Goal: Transaction & Acquisition: Purchase product/service

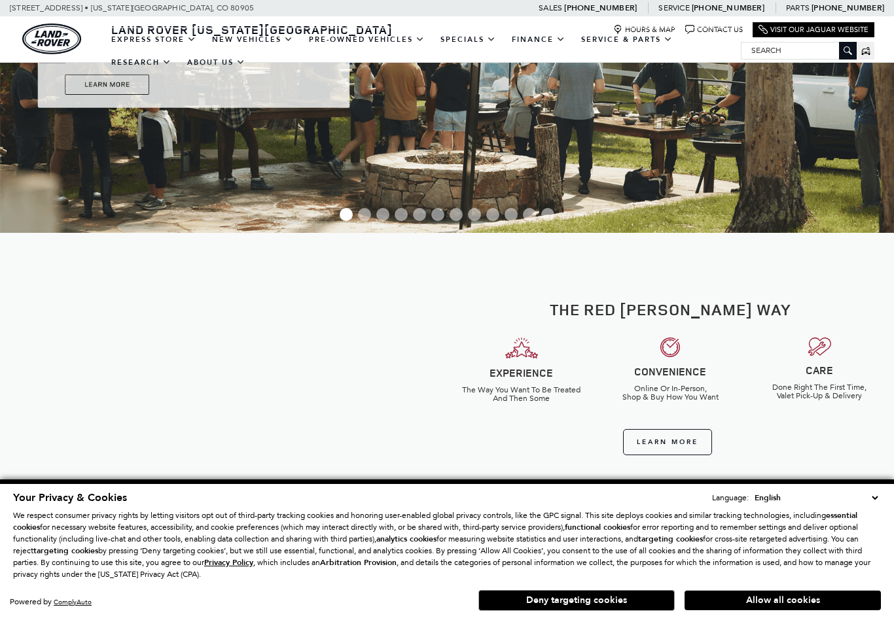
click at [830, 610] on button "Allow all cookies" at bounding box center [782, 601] width 196 height 20
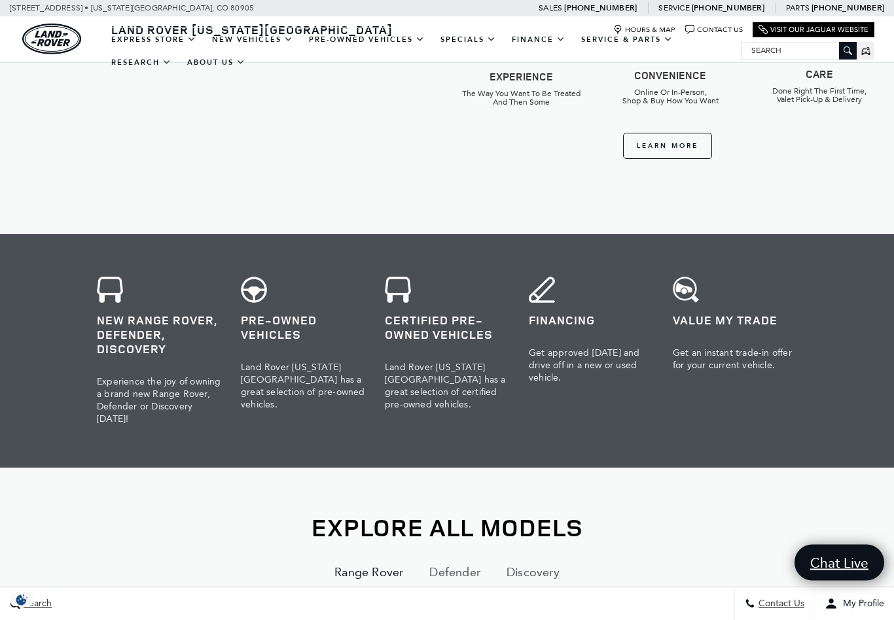
scroll to position [504, 0]
click at [282, 336] on h3 "Pre-Owned Vehicles" at bounding box center [303, 327] width 124 height 29
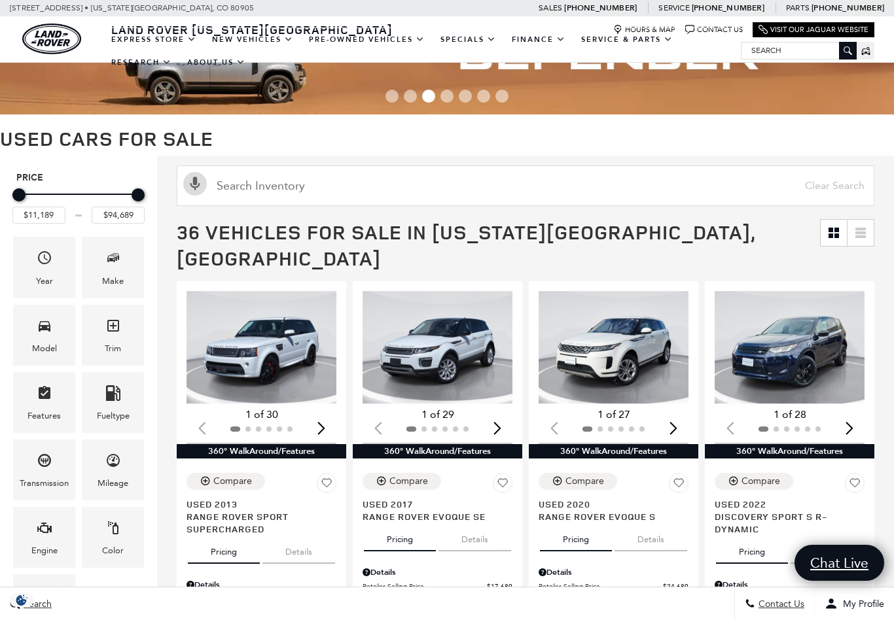
scroll to position [40, 0]
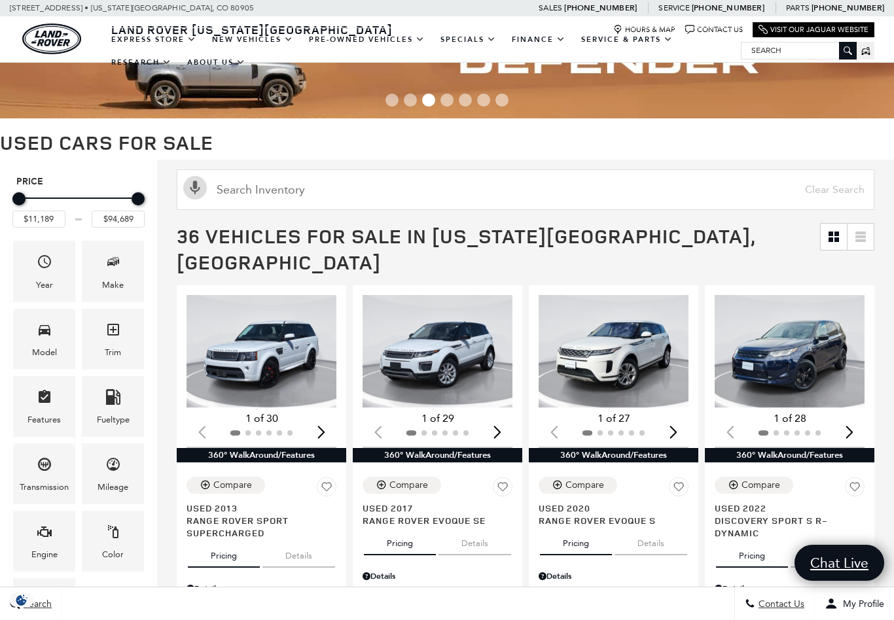
click at [828, 242] on link at bounding box center [833, 237] width 26 height 26
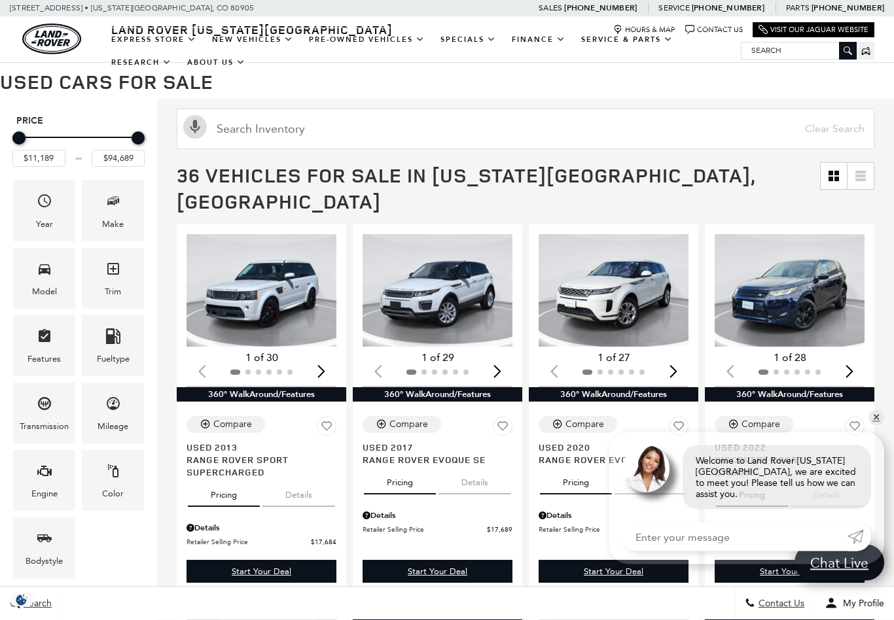
scroll to position [102, 0]
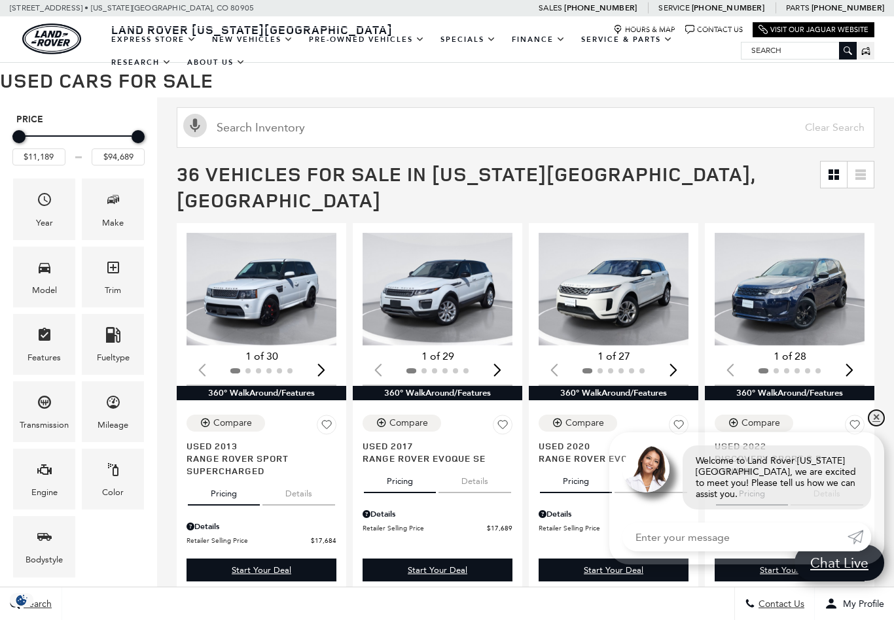
click at [878, 426] on link "✕" at bounding box center [876, 418] width 16 height 16
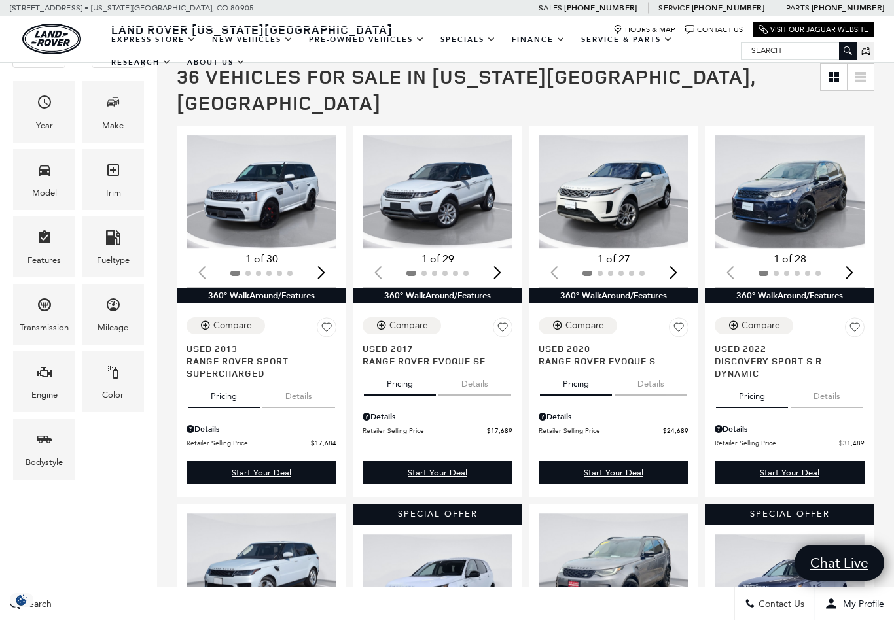
scroll to position [0, 0]
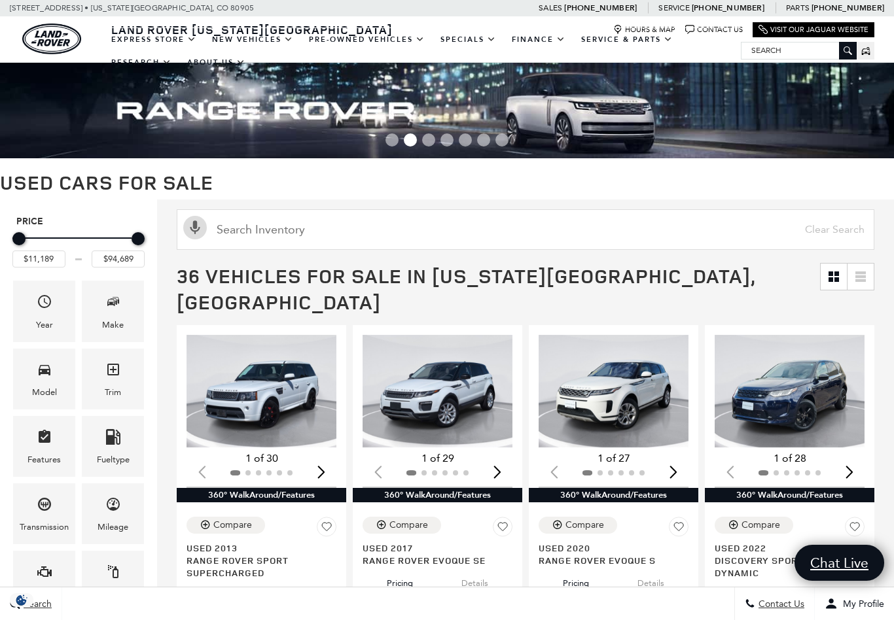
click at [43, 377] on icon "Model" at bounding box center [45, 370] width 16 height 16
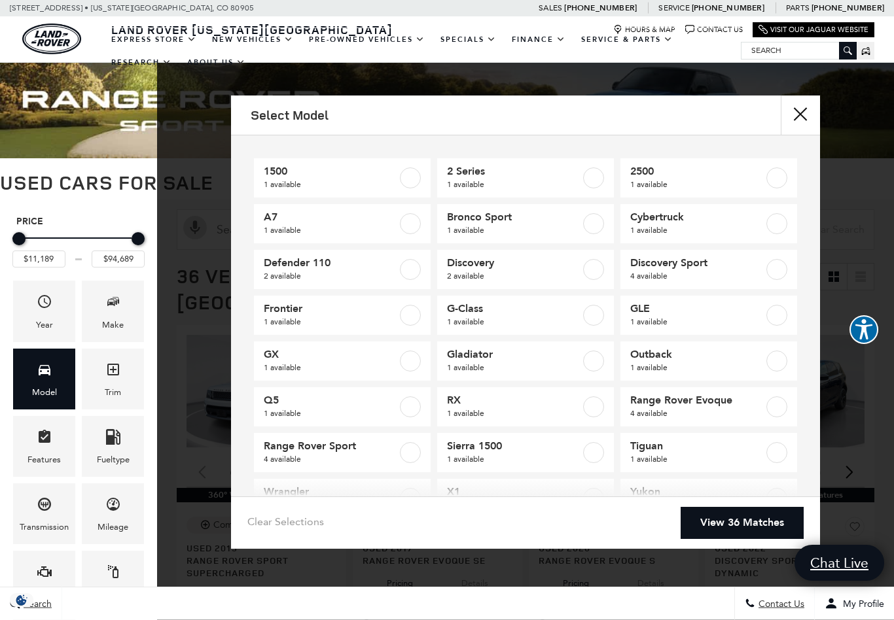
click at [413, 268] on label at bounding box center [410, 269] width 21 height 21
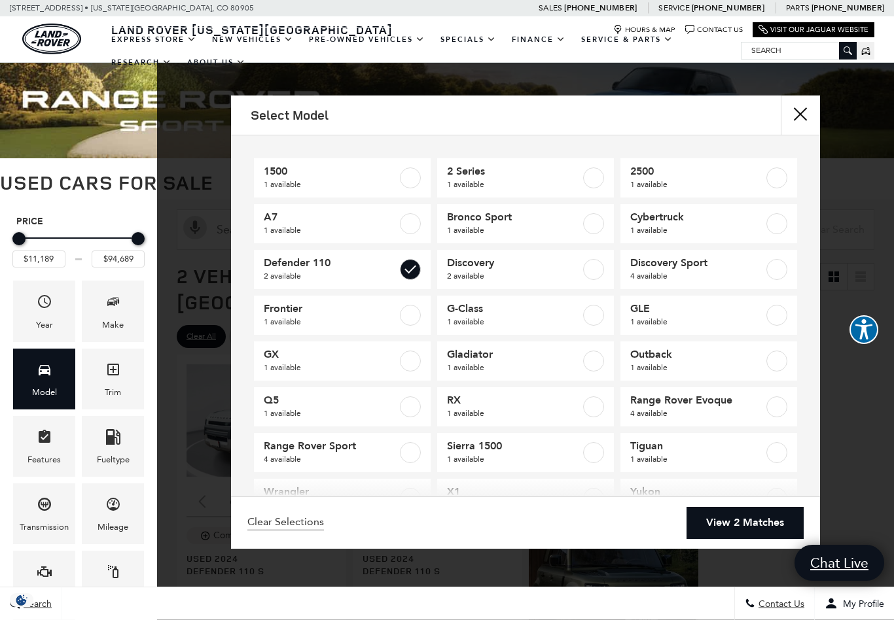
type input "$58,189"
type input "$65,689"
checkbox input "true"
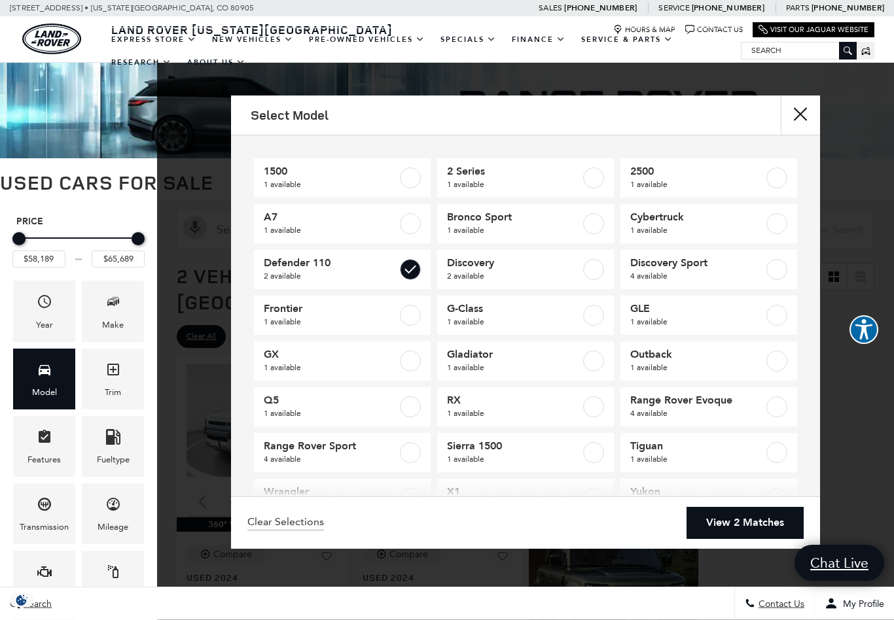
click at [406, 452] on label at bounding box center [410, 452] width 21 height 21
type input "$17,684"
type input "$94,689"
checkbox input "true"
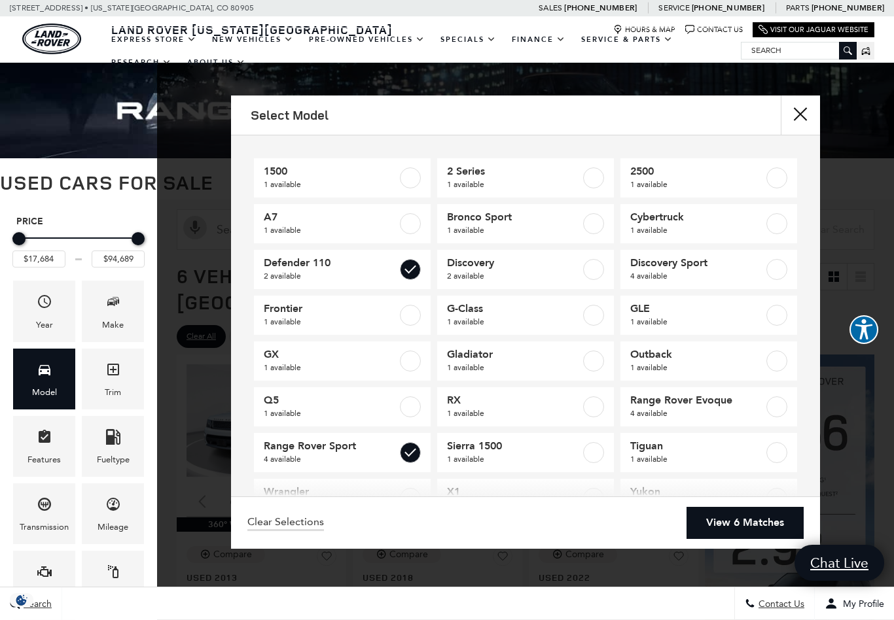
click at [739, 539] on link "View 6 Matches" at bounding box center [744, 523] width 117 height 32
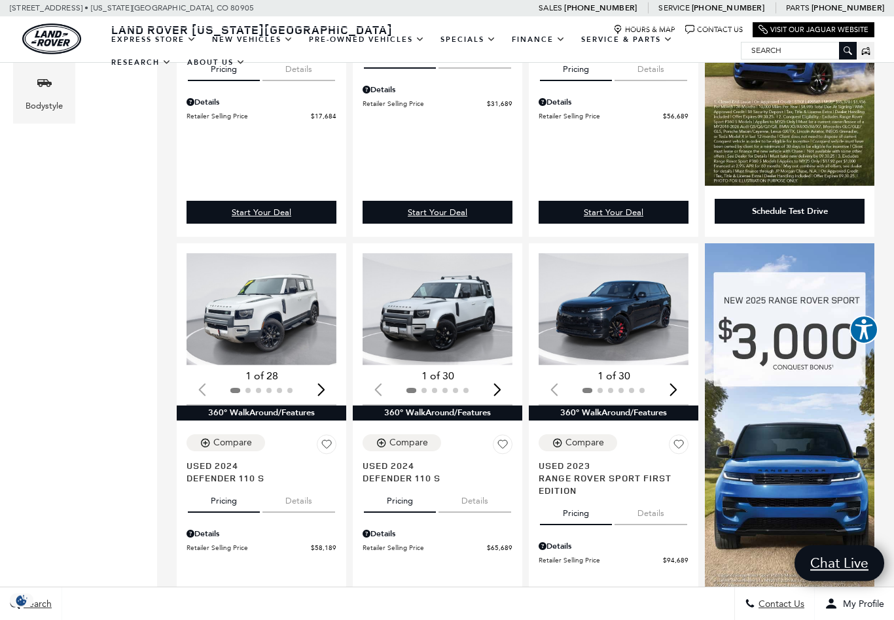
scroll to position [555, 0]
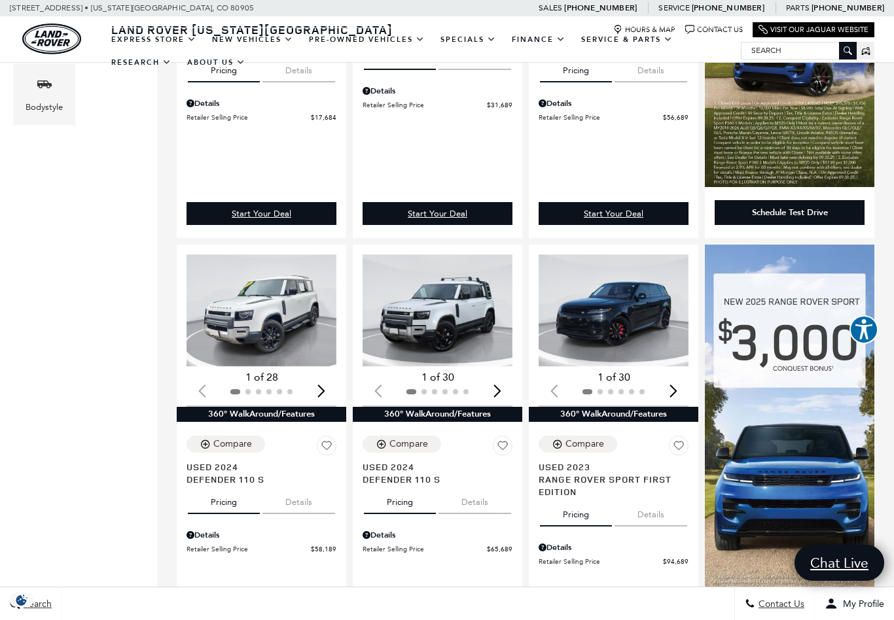
click at [251, 291] on img "1 / 2" at bounding box center [261, 310] width 150 height 113
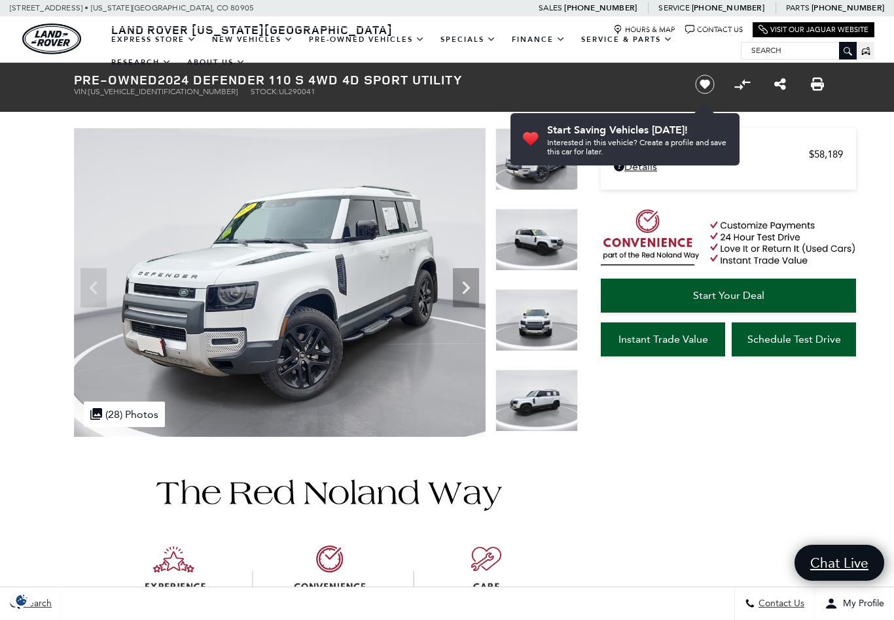
click at [462, 420] on img at bounding box center [279, 282] width 411 height 309
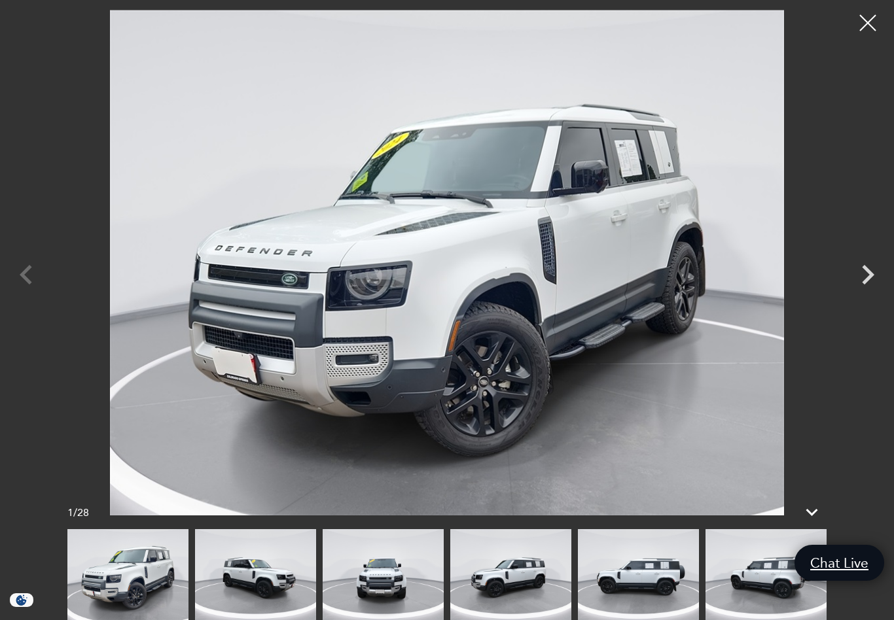
click at [865, 278] on icon "Next" at bounding box center [867, 274] width 39 height 39
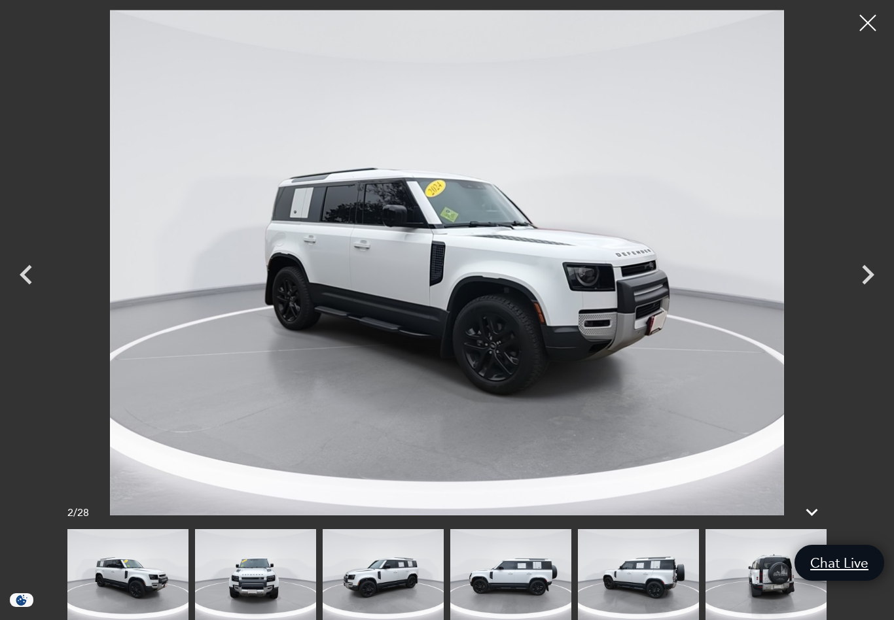
click at [872, 278] on icon "Next" at bounding box center [867, 274] width 39 height 39
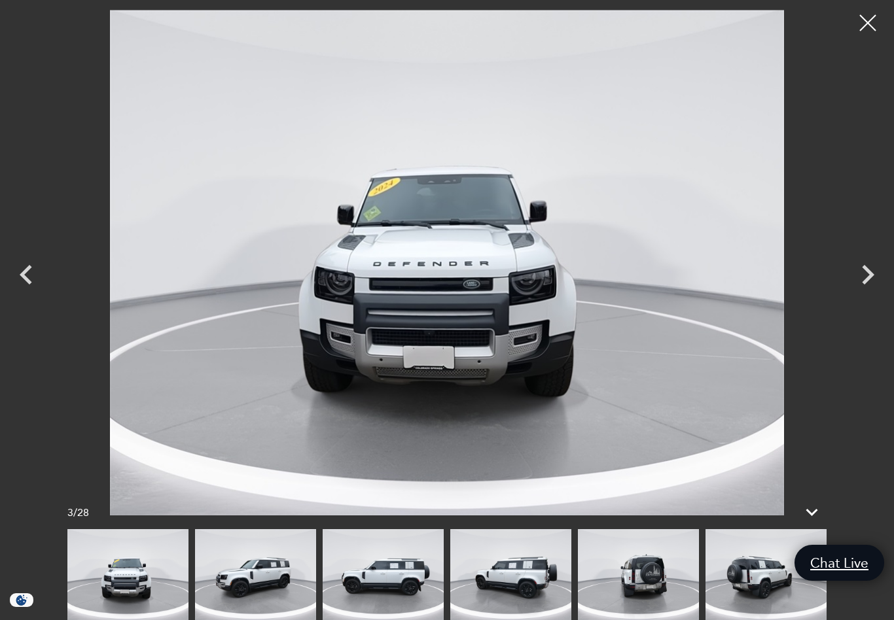
click at [871, 271] on icon "Next" at bounding box center [868, 275] width 12 height 20
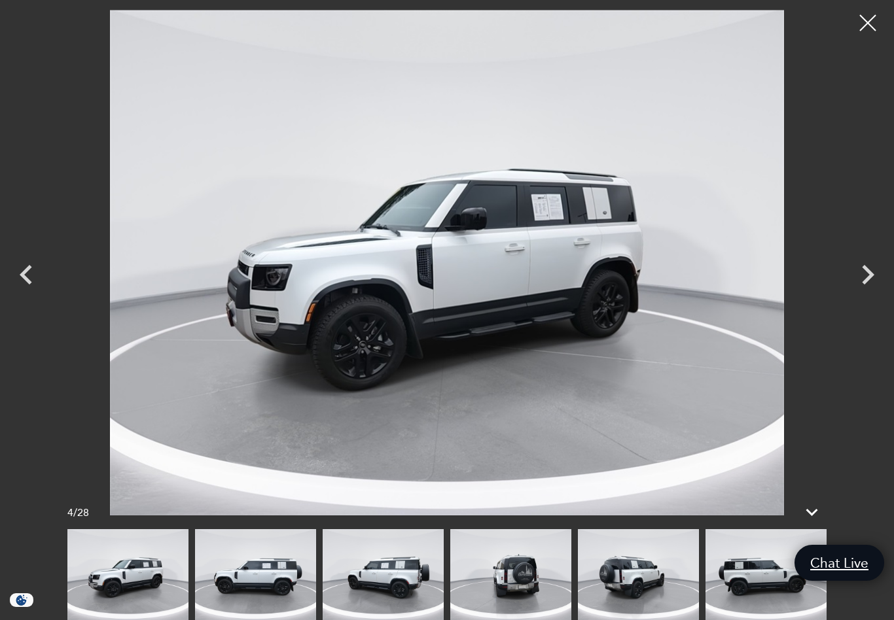
click at [868, 268] on icon "Next" at bounding box center [867, 274] width 39 height 39
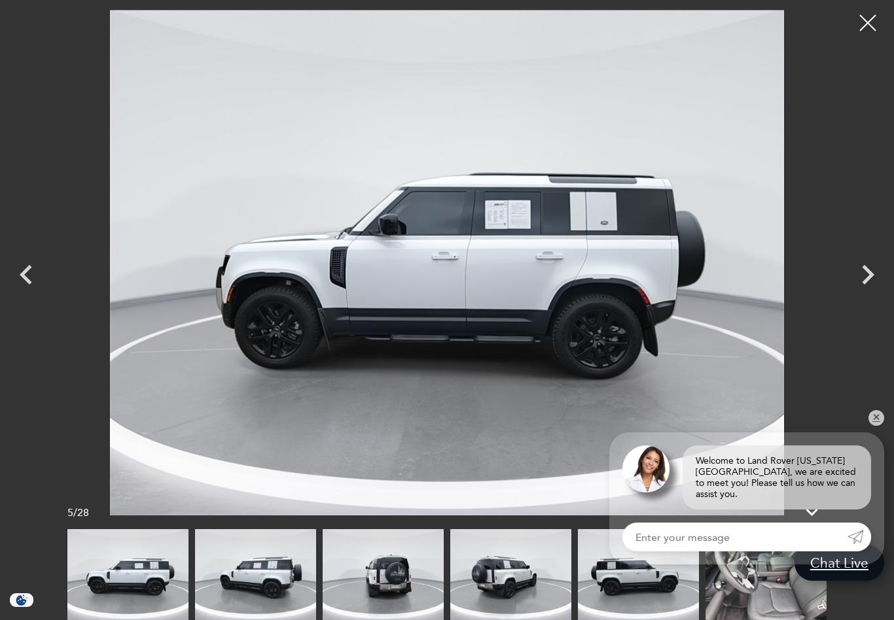
click at [865, 270] on icon "Next" at bounding box center [868, 275] width 12 height 20
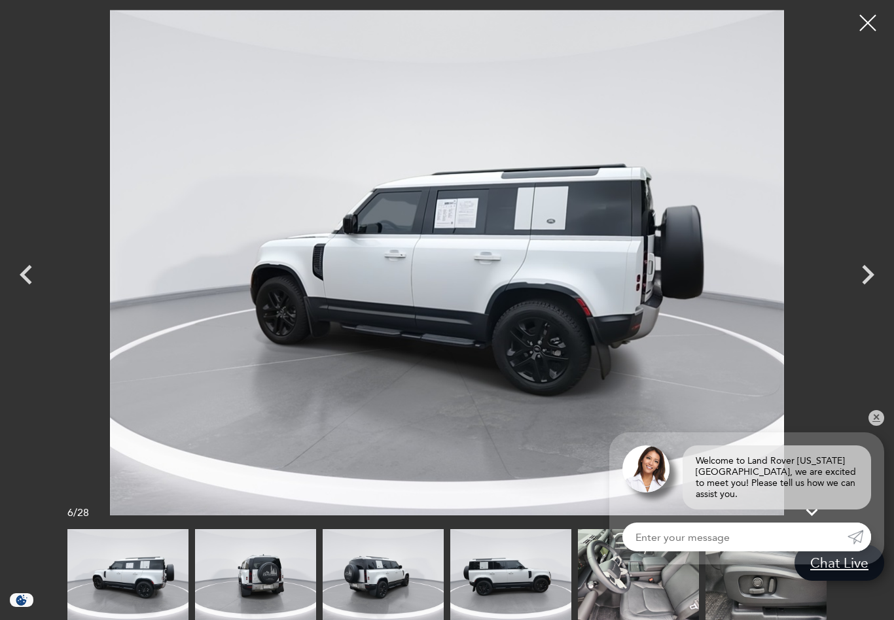
click at [867, 272] on icon "Next" at bounding box center [868, 275] width 12 height 20
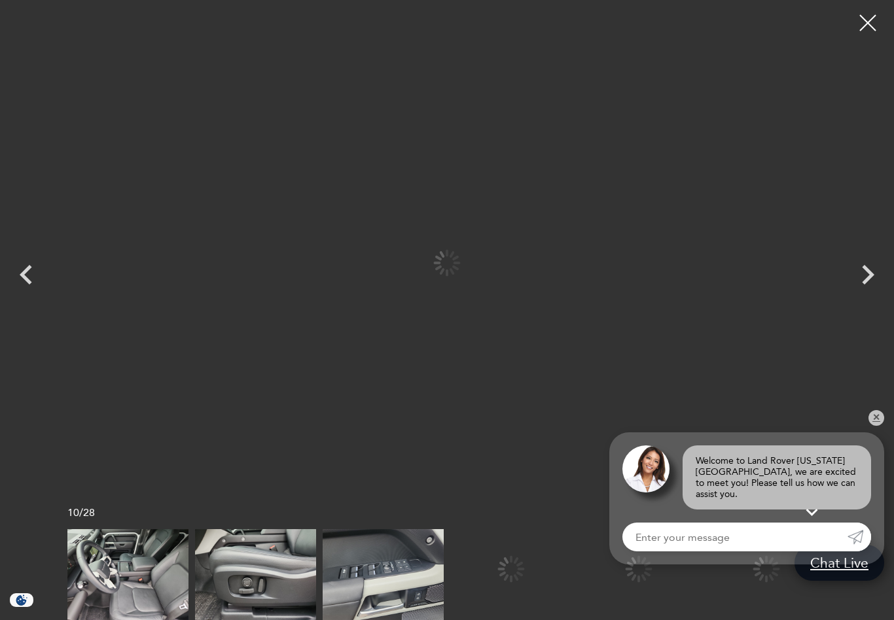
click at [444, 583] on img at bounding box center [382, 574] width 121 height 91
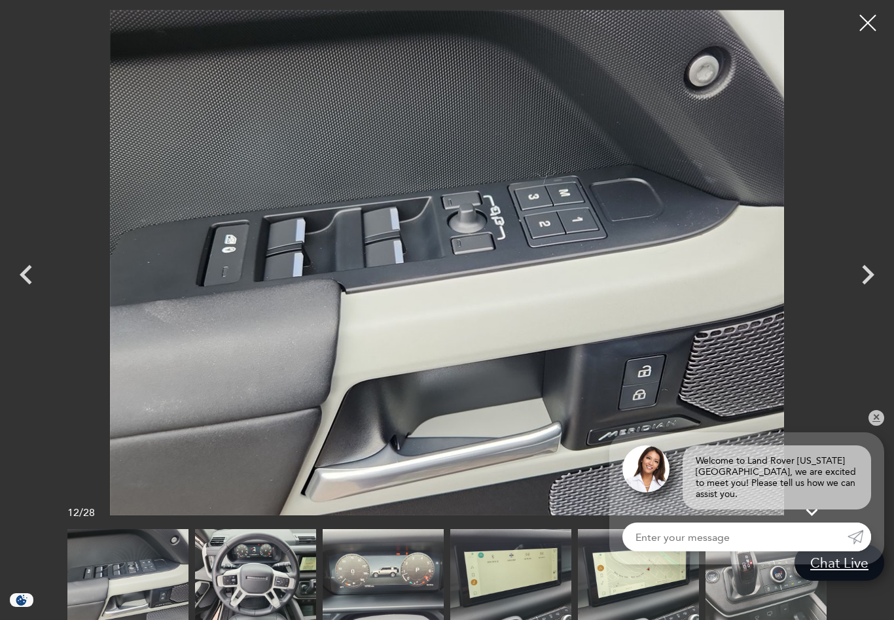
click at [878, 426] on link "✕" at bounding box center [876, 418] width 16 height 16
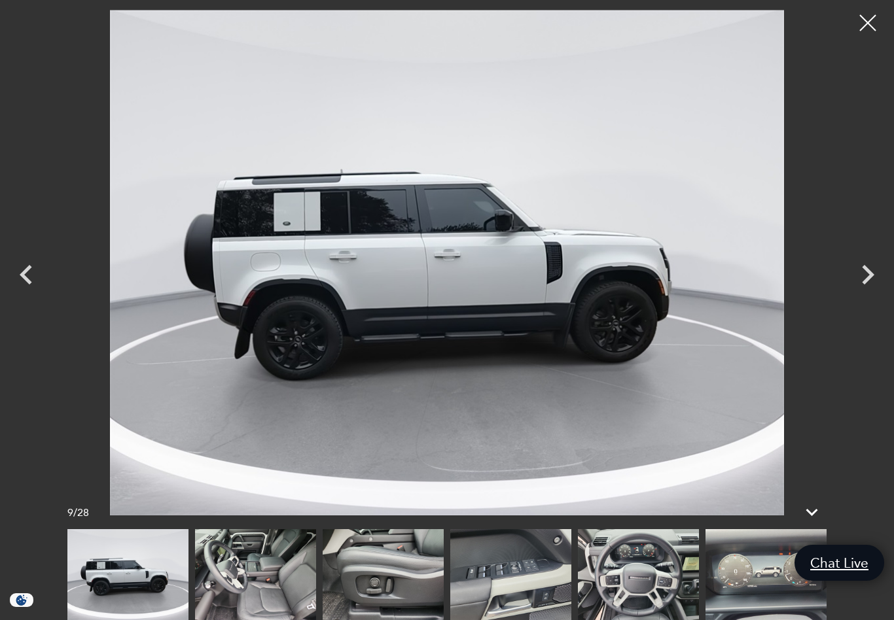
click at [322, 582] on img at bounding box center [382, 574] width 121 height 91
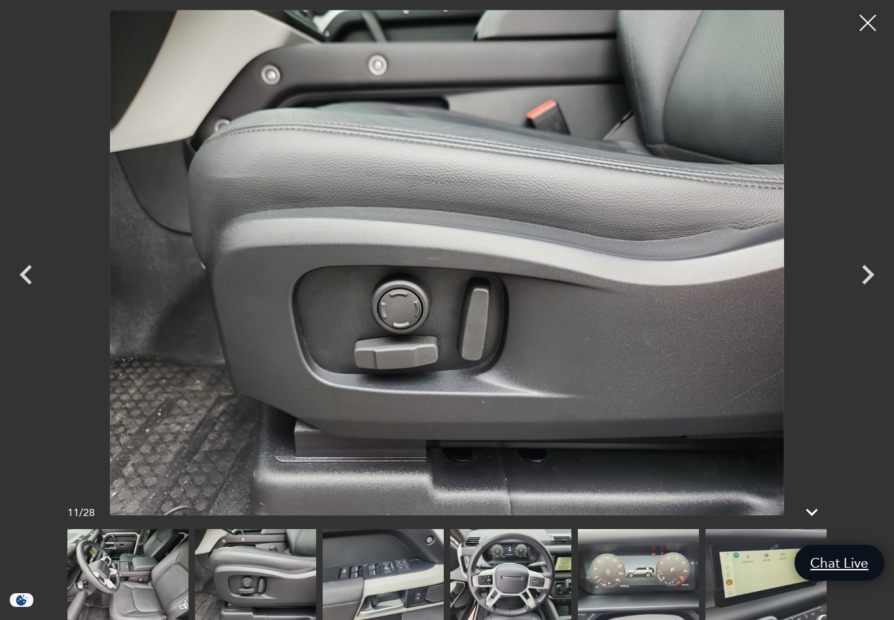
click at [183, 589] on img at bounding box center [127, 574] width 121 height 91
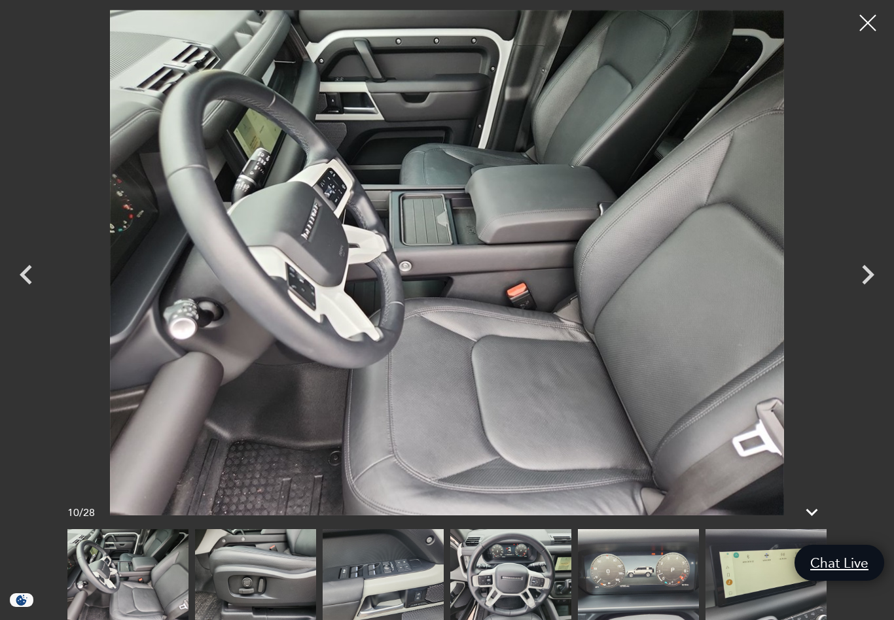
click at [869, 21] on div at bounding box center [867, 23] width 33 height 33
